Goal: Task Accomplishment & Management: Complete application form

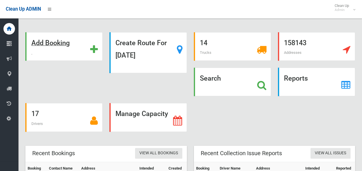
click at [83, 37] on div "Add Booking" at bounding box center [63, 46] width 77 height 28
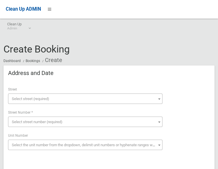
click at [49, 96] on span "Select street (required)" at bounding box center [30, 98] width 37 height 4
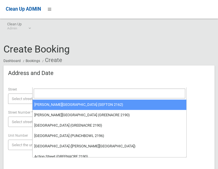
click at [60, 94] on input "search" at bounding box center [109, 93] width 151 height 10
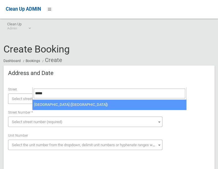
type input "*****"
select select "***"
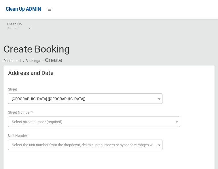
click at [68, 118] on span "Select street number (required)" at bounding box center [93, 122] width 169 height 8
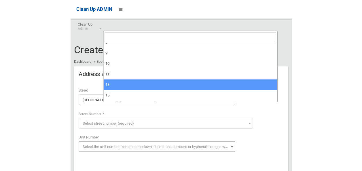
scroll to position [58, 0]
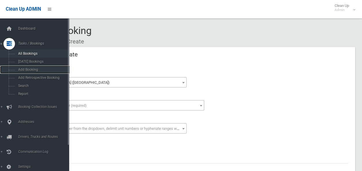
drag, startPoint x: 37, startPoint y: 70, endPoint x: 44, endPoint y: 52, distance: 19.1
click at [37, 70] on span "Add Booking" at bounding box center [42, 70] width 52 height 4
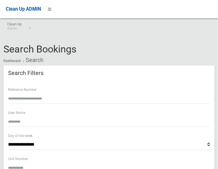
select select
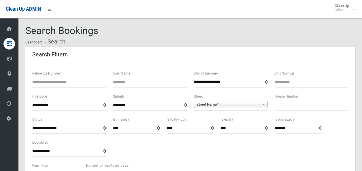
click at [218, 101] on input "text" at bounding box center [311, 105] width 74 height 11
type input "*"
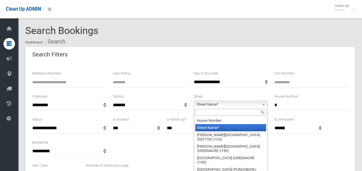
click at [218, 106] on span "Street Name*" at bounding box center [227, 104] width 63 height 7
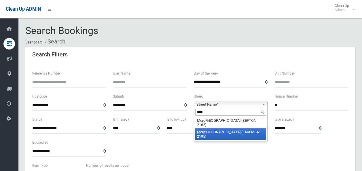
type input "****"
click at [218, 129] on li "More ton Street (LAKEMBA 2195)" at bounding box center [230, 134] width 71 height 12
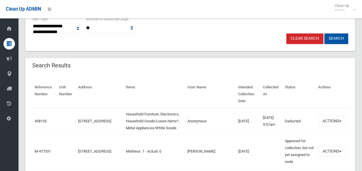
scroll to position [144, 0]
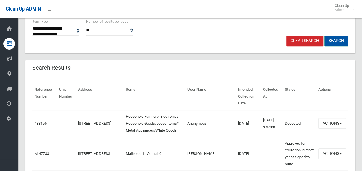
click at [218, 39] on button "Search" at bounding box center [336, 41] width 24 height 11
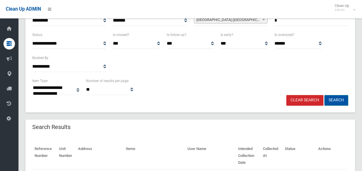
scroll to position [86, 0]
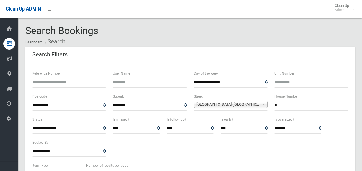
select select
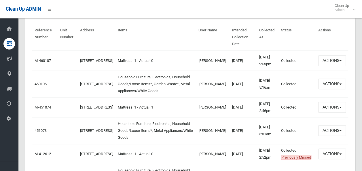
scroll to position [201, 0]
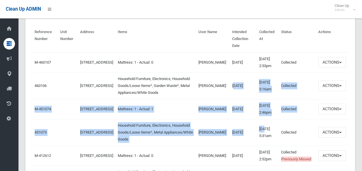
drag, startPoint x: 258, startPoint y: 144, endPoint x: 224, endPoint y: 97, distance: 58.0
drag, startPoint x: 224, startPoint y: 97, endPoint x: 274, endPoint y: 125, distance: 57.7
click at [275, 119] on td "02/04/2025 2:46pm" at bounding box center [267, 109] width 22 height 20
click at [236, 135] on td "02/04/2025" at bounding box center [243, 132] width 27 height 27
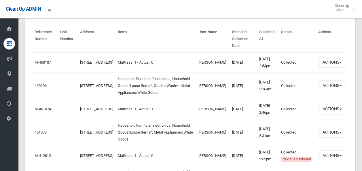
drag, startPoint x: 243, startPoint y: 152, endPoint x: 213, endPoint y: 109, distance: 52.1
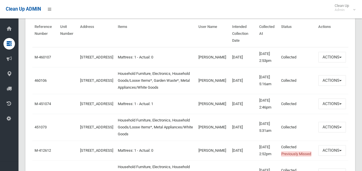
scroll to position [230, 0]
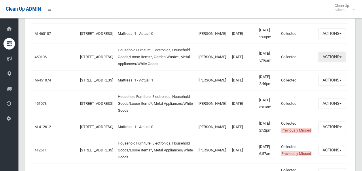
click at [321, 62] on button "Actions" at bounding box center [332, 56] width 28 height 11
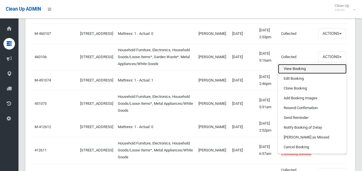
click at [310, 74] on link "View Booking" at bounding box center [312, 69] width 68 height 10
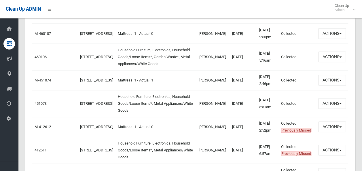
click at [184, 117] on td "Household Furniture, Electronics, Household Goods/Loose Items*, Metal Appliance…" at bounding box center [155, 103] width 81 height 27
drag, startPoint x: 268, startPoint y: 124, endPoint x: 249, endPoint y: 86, distance: 42.1
drag, startPoint x: 249, startPoint y: 86, endPoint x: 296, endPoint y: 95, distance: 48.6
click at [296, 90] on td "Collected" at bounding box center [296, 80] width 37 height 20
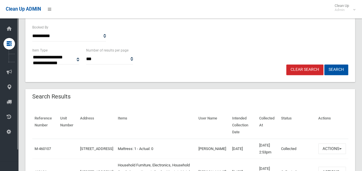
scroll to position [58, 0]
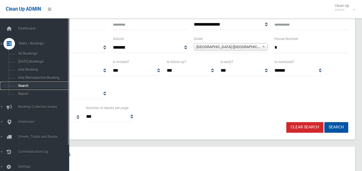
click at [35, 83] on link "Search" at bounding box center [36, 86] width 73 height 8
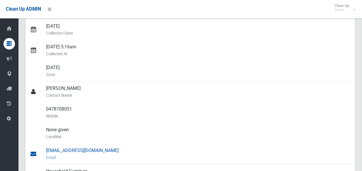
scroll to position [201, 0]
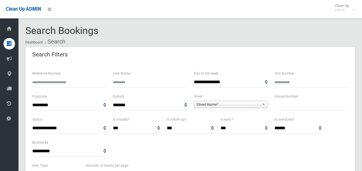
select select
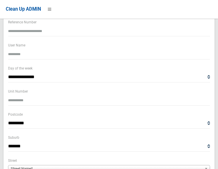
scroll to position [29, 0]
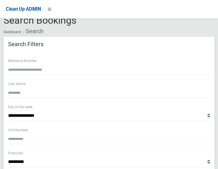
type input "**"
type input "******"
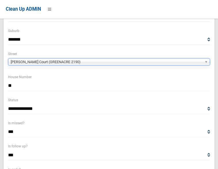
scroll to position [115, 0]
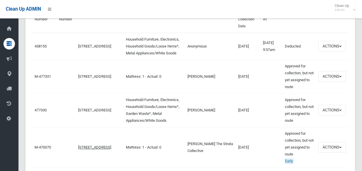
scroll to position [288, 0]
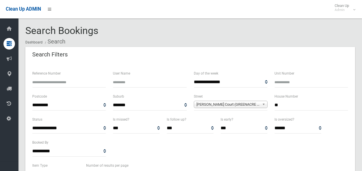
select select
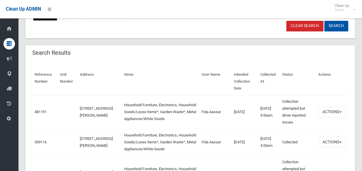
scroll to position [173, 0]
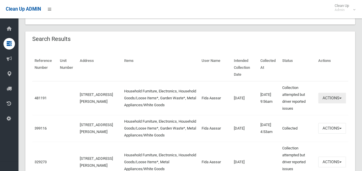
click at [327, 93] on button "Actions" at bounding box center [332, 98] width 28 height 11
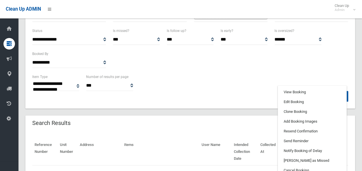
scroll to position [86, 0]
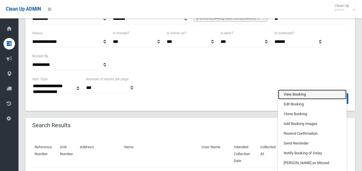
click at [309, 89] on link "View Booking" at bounding box center [312, 94] width 68 height 10
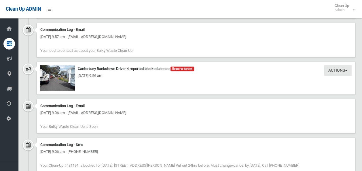
scroll to position [460, 0]
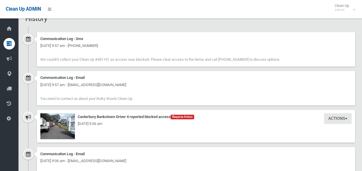
click at [76, 124] on div "[DATE] 9:56 am" at bounding box center [195, 123] width 311 height 7
click at [67, 125] on div "[DATE] 9:56 am" at bounding box center [195, 123] width 311 height 7
click at [59, 120] on div "Monday 8th September 2025 - 9:56 am" at bounding box center [195, 123] width 311 height 7
click at [64, 126] on img at bounding box center [57, 126] width 35 height 26
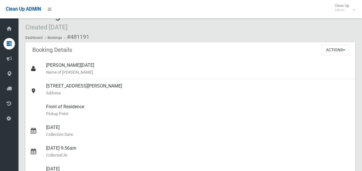
scroll to position [0, 0]
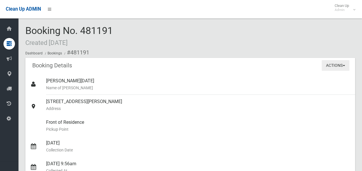
click at [336, 66] on button "Actions" at bounding box center [335, 65] width 28 height 11
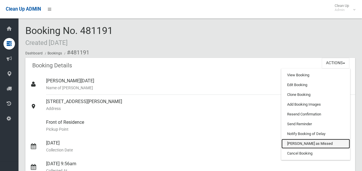
drag, startPoint x: 308, startPoint y: 141, endPoint x: 211, endPoint y: 29, distance: 148.3
click at [308, 141] on link "[PERSON_NAME] as Missed" at bounding box center [315, 144] width 68 height 10
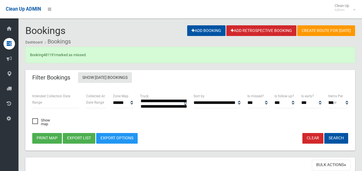
select select
click at [51, 56] on link "481191" at bounding box center [49, 55] width 12 height 4
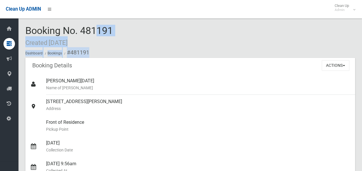
drag, startPoint x: 113, startPoint y: 50, endPoint x: 74, endPoint y: 31, distance: 43.5
click at [74, 31] on div "Booking No. 481191 Created [DATE] Dashboard Bookings #481191" at bounding box center [189, 41] width 329 height 33
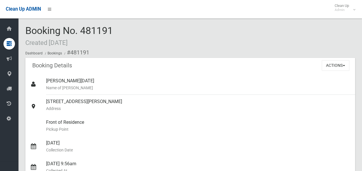
click at [267, 56] on ol "Dashboard Bookings #481191" at bounding box center [189, 52] width 329 height 11
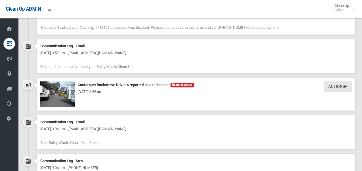
scroll to position [489, 0]
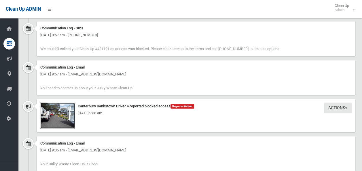
click at [62, 127] on img at bounding box center [57, 115] width 35 height 26
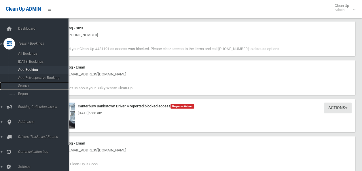
drag, startPoint x: 35, startPoint y: 89, endPoint x: 66, endPoint y: 68, distance: 37.8
click at [35, 89] on link "Search" at bounding box center [36, 86] width 73 height 8
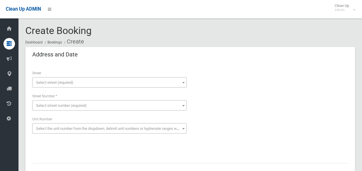
click at [82, 83] on span "Select street (required)" at bounding box center [109, 83] width 151 height 8
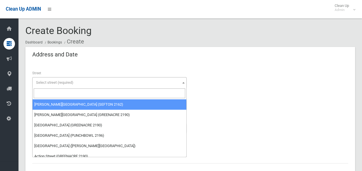
click at [70, 93] on input "search" at bounding box center [109, 93] width 151 height 10
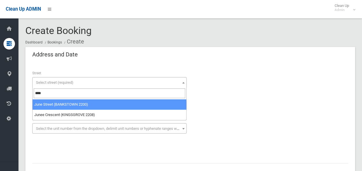
type input "****"
drag, startPoint x: 76, startPoint y: 104, endPoint x: 69, endPoint y: 110, distance: 10.0
select select "***"
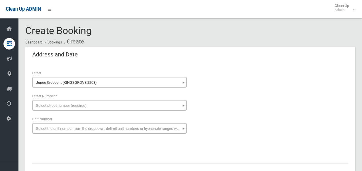
click at [78, 85] on span "Junee Crescent (KINGSGROVE 2208)" at bounding box center [109, 83] width 151 height 8
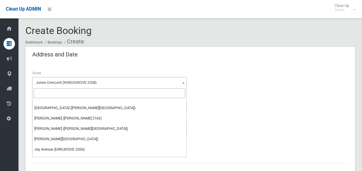
click at [68, 94] on input "search" at bounding box center [109, 93] width 151 height 10
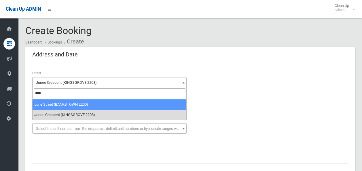
type input "****"
select select "****"
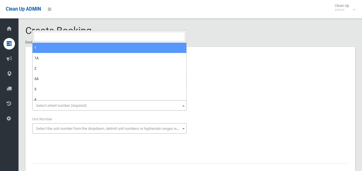
click at [46, 108] on span "Select street number (required)" at bounding box center [109, 106] width 151 height 8
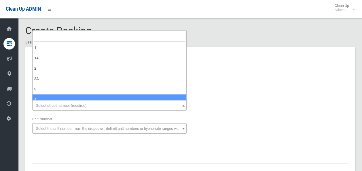
click at [45, 101] on span "Select street number (required)" at bounding box center [109, 105] width 154 height 10
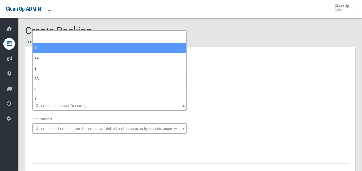
click at [41, 103] on span "Select street number (required)" at bounding box center [61, 105] width 51 height 4
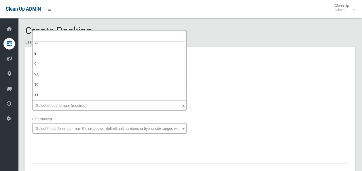
scroll to position [173, 0]
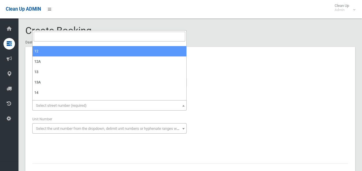
click at [49, 33] on input "search" at bounding box center [109, 37] width 151 height 10
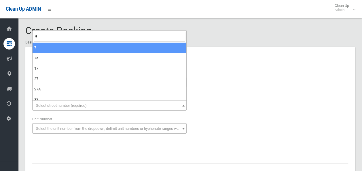
type input "*"
select select "*"
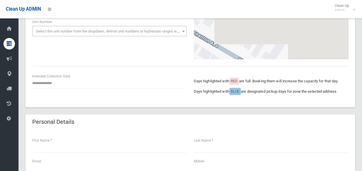
scroll to position [58, 0]
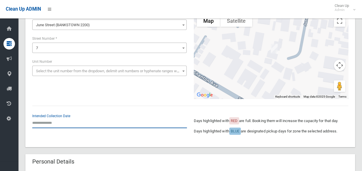
click at [66, 124] on input "text" at bounding box center [109, 122] width 154 height 11
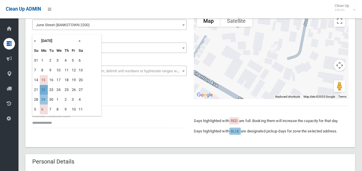
click at [44, 85] on td "22" at bounding box center [44, 90] width 8 height 10
type input "**********"
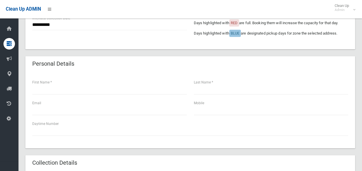
scroll to position [259, 0]
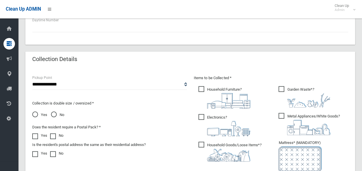
click at [55, 116] on span "No" at bounding box center [57, 114] width 13 height 7
click at [66, 75] on div "**********" at bounding box center [109, 82] width 154 height 15
click at [65, 82] on select "**********" at bounding box center [109, 84] width 154 height 11
select select "*"
click at [32, 79] on select "**********" at bounding box center [109, 84] width 154 height 11
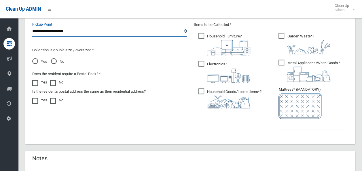
scroll to position [345, 0]
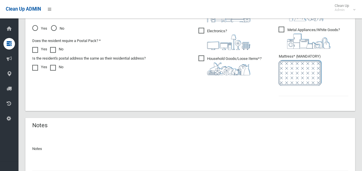
click at [202, 60] on span "Household Goods/Loose Items* ?" at bounding box center [229, 65] width 63 height 20
click at [219, 35] on img at bounding box center [228, 42] width 43 height 15
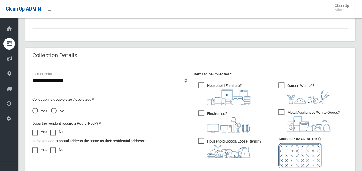
scroll to position [259, 0]
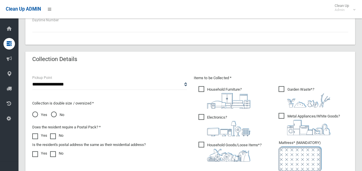
click at [208, 87] on span "Household Furniture ?" at bounding box center [224, 97] width 52 height 22
click at [309, 131] on img at bounding box center [308, 127] width 43 height 15
click at [309, 109] on ul "Garden Waste* ?" at bounding box center [311, 136] width 74 height 102
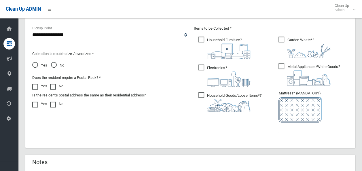
scroll to position [288, 0]
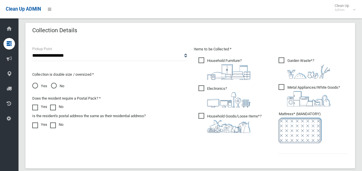
click at [306, 75] on img at bounding box center [308, 71] width 43 height 14
click at [297, 139] on img at bounding box center [299, 130] width 43 height 26
click at [295, 147] on input "text" at bounding box center [313, 148] width 70 height 11
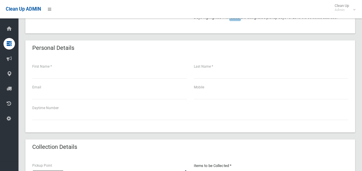
scroll to position [144, 0]
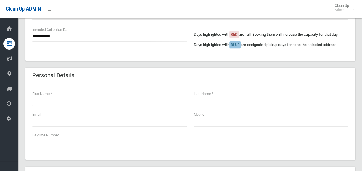
type input "*"
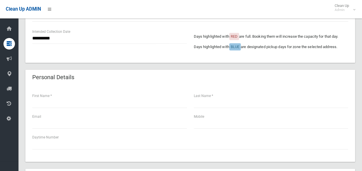
scroll to position [86, 0]
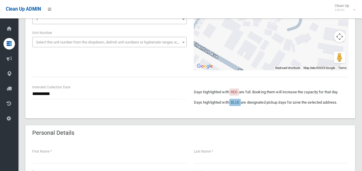
drag, startPoint x: 49, startPoint y: 148, endPoint x: 47, endPoint y: 159, distance: 11.2
click at [49, 150] on div "First Name *" at bounding box center [109, 155] width 154 height 15
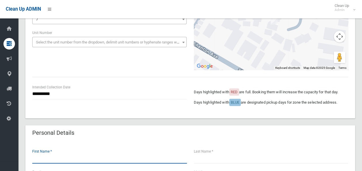
click at [47, 159] on input "text" at bounding box center [109, 158] width 154 height 11
type input "***"
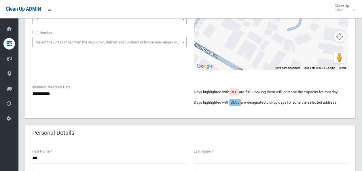
click at [194, 165] on div "Last Name *" at bounding box center [270, 158] width 161 height 21
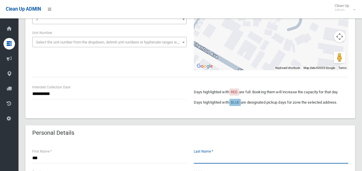
click at [203, 161] on input "text" at bounding box center [271, 158] width 154 height 11
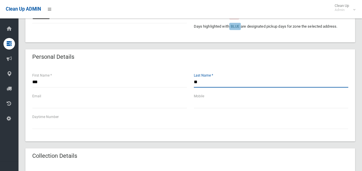
scroll to position [201, 0]
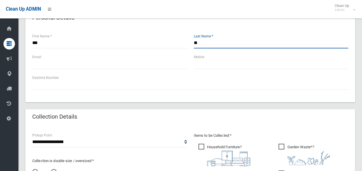
type input "**"
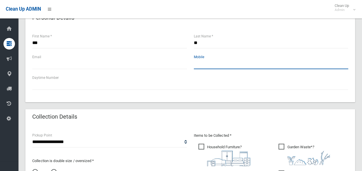
paste input "**********"
click at [194, 64] on input "**********" at bounding box center [271, 63] width 154 height 11
type input "**********"
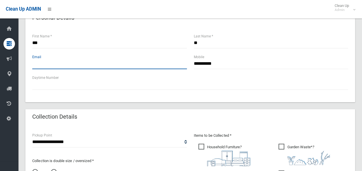
click at [129, 66] on input "text" at bounding box center [109, 63] width 154 height 11
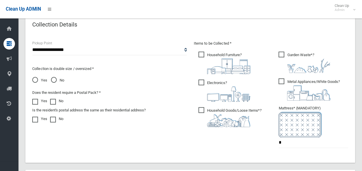
scroll to position [395, 0]
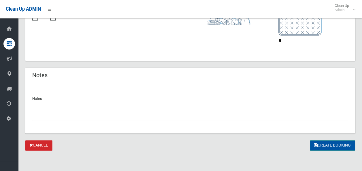
click at [317, 145] on button "Create Booking" at bounding box center [332, 145] width 45 height 11
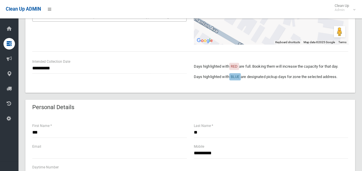
scroll to position [50, 0]
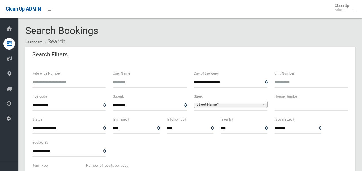
select select
click at [163, 148] on form "**********" at bounding box center [190, 130] width 316 height 120
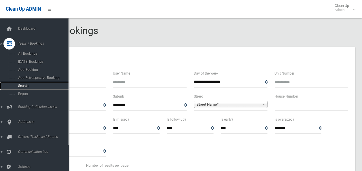
click at [32, 87] on span "Search" at bounding box center [42, 86] width 52 height 4
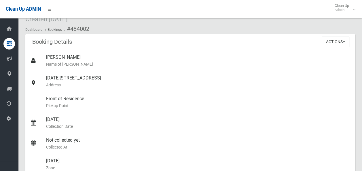
scroll to position [86, 0]
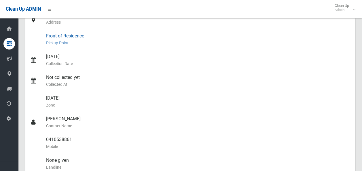
click at [116, 43] on small "Pickup Point" at bounding box center [198, 42] width 304 height 7
click at [31, 61] on icon at bounding box center [33, 60] width 7 height 6
click at [150, 52] on div "22/09/2025 Collection Date" at bounding box center [198, 60] width 304 height 21
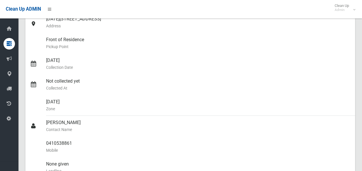
scroll to position [0, 0]
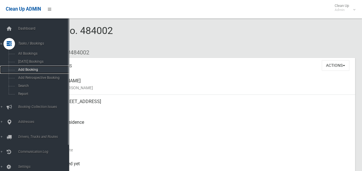
click at [37, 68] on span "Add Booking" at bounding box center [42, 70] width 52 height 4
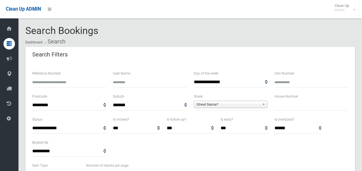
select select
click at [48, 86] on input "Reference Number" at bounding box center [69, 82] width 74 height 11
type input "******"
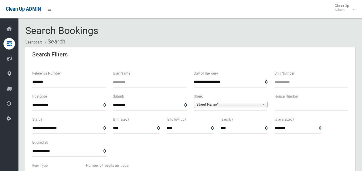
select select
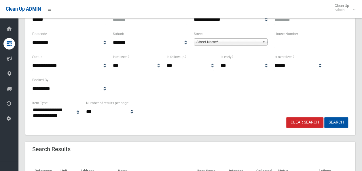
scroll to position [130, 0]
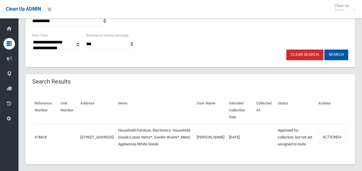
click at [221, 162] on section "**********" at bounding box center [189, 36] width 343 height 283
click at [337, 132] on button "Actions" at bounding box center [332, 137] width 28 height 11
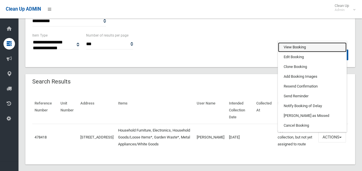
click at [293, 42] on link "View Booking" at bounding box center [312, 47] width 68 height 10
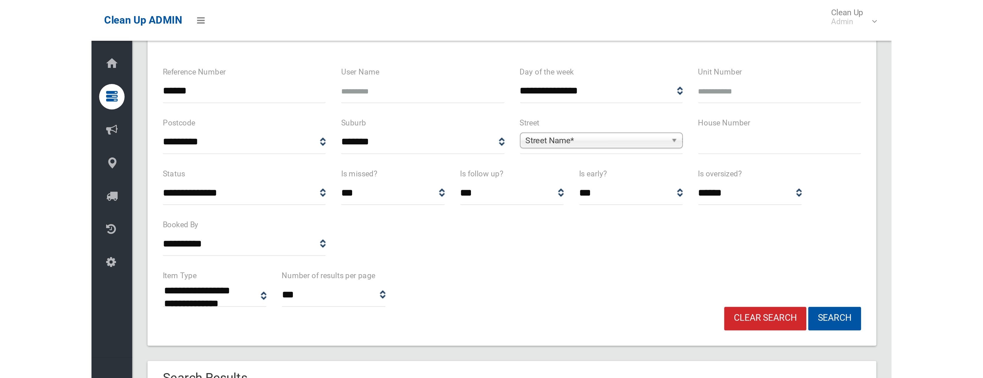
scroll to position [0, 0]
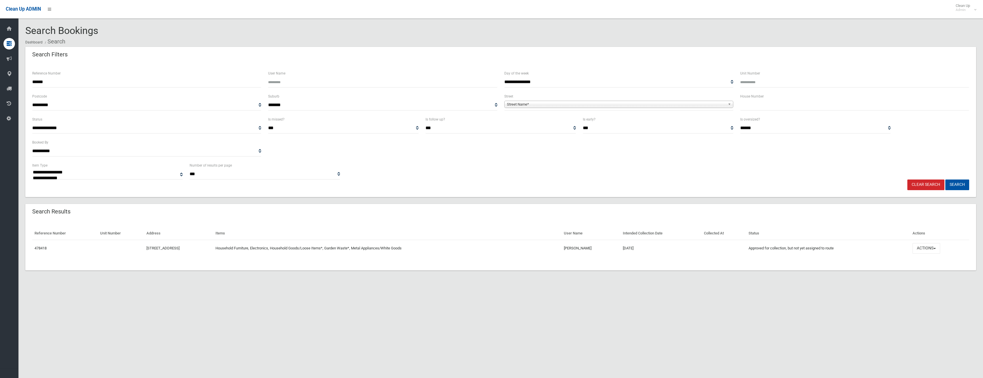
click at [361, 171] on section "**********" at bounding box center [500, 154] width 965 height 259
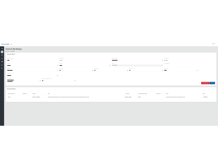
scroll to position [7, 0]
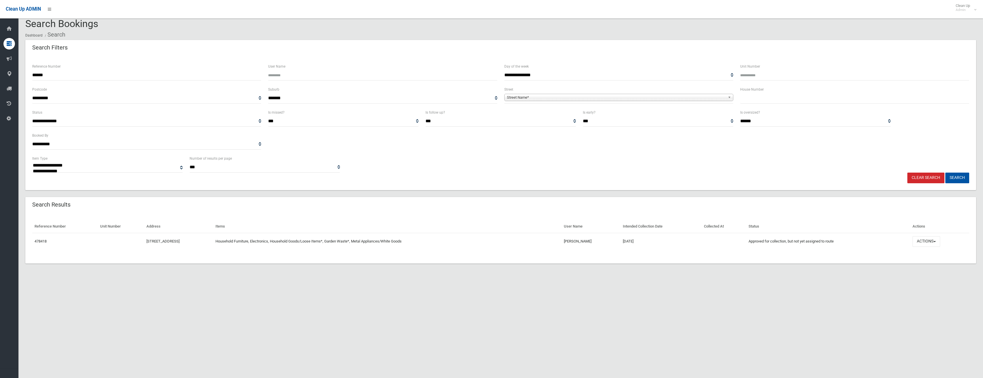
click at [361, 171] on div "Reference Number Unit Number Address Items User Name Intended Collection Date C…" at bounding box center [500, 238] width 951 height 50
drag, startPoint x: 987, startPoint y: 2, endPoint x: 886, endPoint y: 115, distance: 151.4
click at [361, 117] on select "**********" at bounding box center [815, 121] width 150 height 11
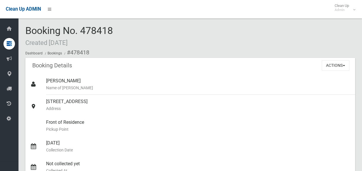
click at [184, 33] on div "Booking No. 478418 Created [DATE] Dashboard Bookings #478418" at bounding box center [189, 41] width 329 height 33
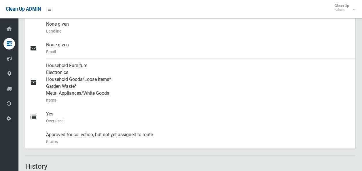
scroll to position [231, 0]
